Goal: Task Accomplishment & Management: Complete application form

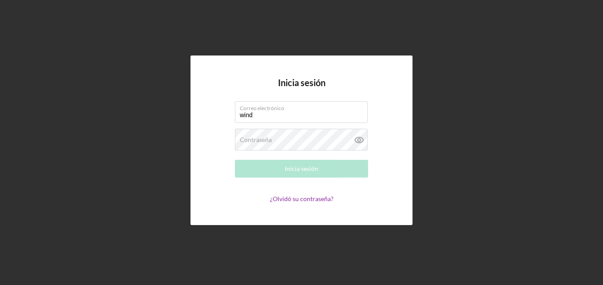
type input "[EMAIL_ADDRESS][DOMAIN_NAME]"
click at [263, 142] on label "Contraseña" at bounding box center [256, 139] width 32 height 7
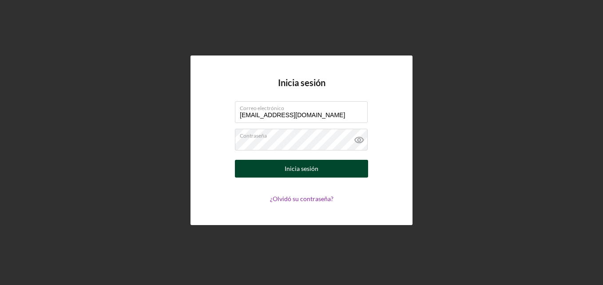
click at [298, 172] on div "Inicia sesión" at bounding box center [302, 169] width 34 height 18
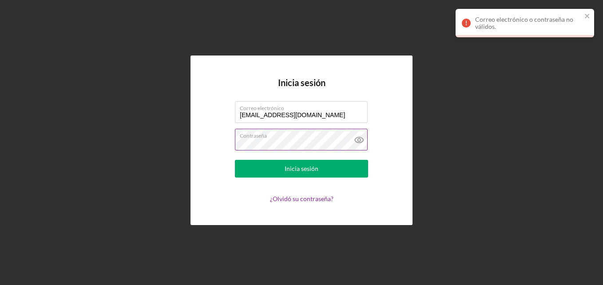
click at [359, 141] on icon at bounding box center [358, 139] width 3 height 3
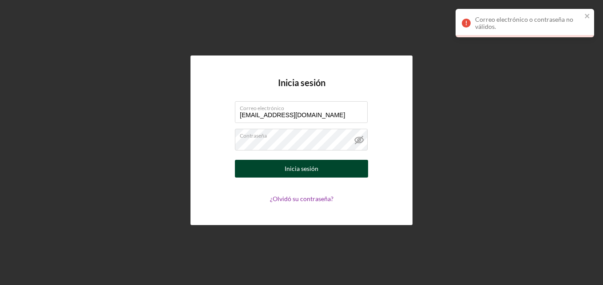
click at [292, 167] on div "Inicia sesión" at bounding box center [302, 169] width 34 height 18
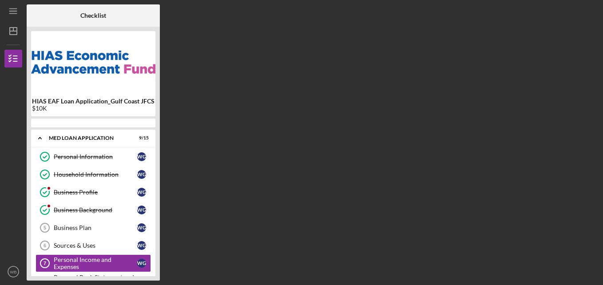
scroll to position [60, 0]
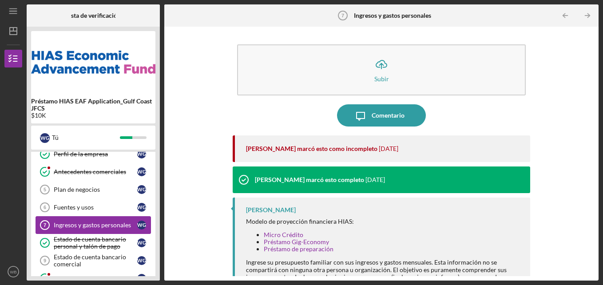
click at [119, 228] on div "Ingresos y gastos personales" at bounding box center [95, 224] width 83 height 7
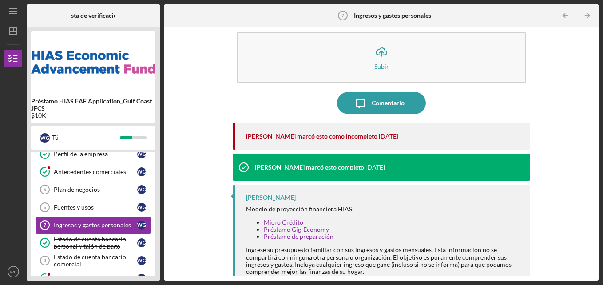
scroll to position [23, 0]
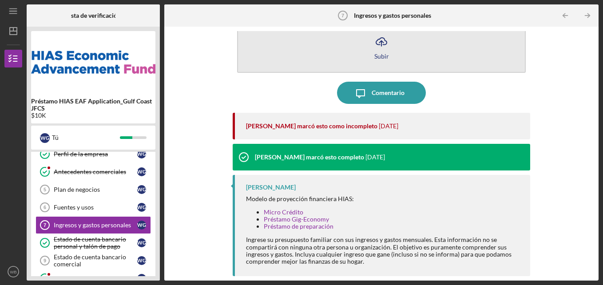
click at [372, 58] on button "Icono/Cargar Subir" at bounding box center [381, 47] width 289 height 51
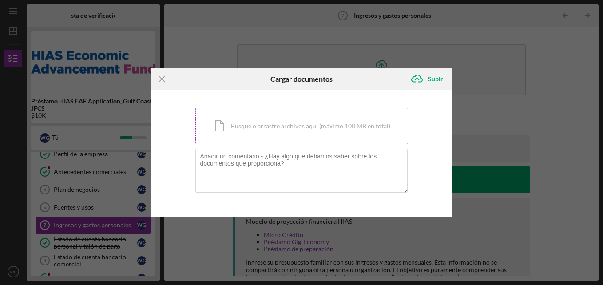
click at [263, 136] on div "Icono/Documento Busque o arrastre archivos aquí (máximo 100 MB en total) Tap to…" at bounding box center [301, 126] width 213 height 36
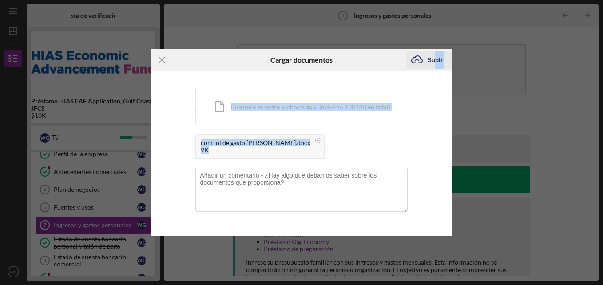
drag, startPoint x: 263, startPoint y: 136, endPoint x: 435, endPoint y: 60, distance: 188.6
click at [435, 60] on form "Icono/Menú Cerrar Cargar documentos Icono/Cargar Subir You're uploading documen…" at bounding box center [301, 142] width 301 height 187
click at [435, 60] on div "Subir" at bounding box center [435, 60] width 15 height 18
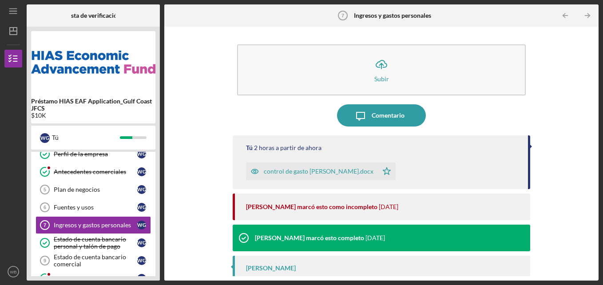
click at [594, 274] on div "Icono/Cargar Subir Icono/Mensaje Comentario Tú 2 horas a partir de ahora contro…" at bounding box center [381, 154] width 434 height 254
click at [597, 263] on div "Icono/Cargar Subir Icono/Mensaje Comentario Tú 2 horas a partir de ahora contro…" at bounding box center [381, 154] width 434 height 254
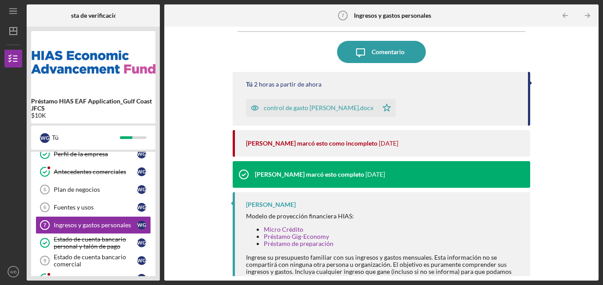
scroll to position [81, 0]
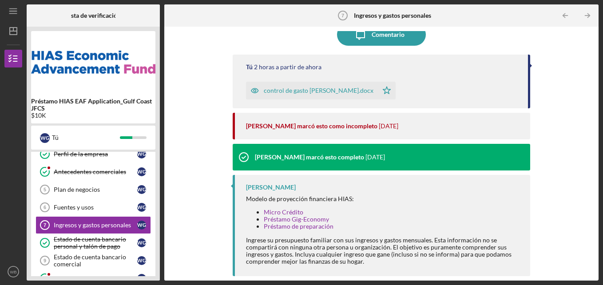
click at [594, 32] on div "Icono/Cargar Subir Icono/Mensaje Comentario Tú 2 horas a partir de ahora contro…" at bounding box center [381, 154] width 434 height 254
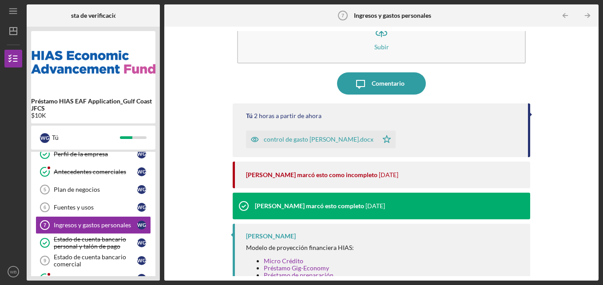
scroll to position [0, 0]
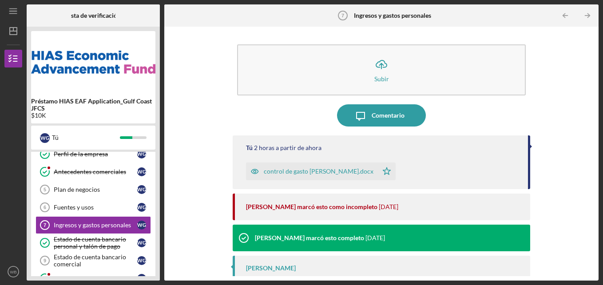
click at [328, 204] on div "[PERSON_NAME] marcó esto como incompleto" at bounding box center [311, 206] width 131 height 7
click at [188, 218] on div "Icono/Cargar Subir Icono/Mensaje Comentario Tú 2 horas a partir de ahora contro…" at bounding box center [381, 153] width 425 height 245
